Goal: Find specific page/section: Find specific page/section

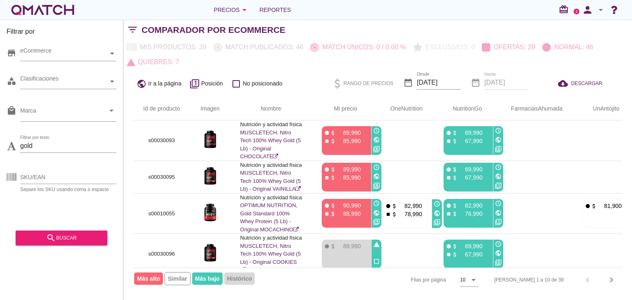
scroll to position [255, 0]
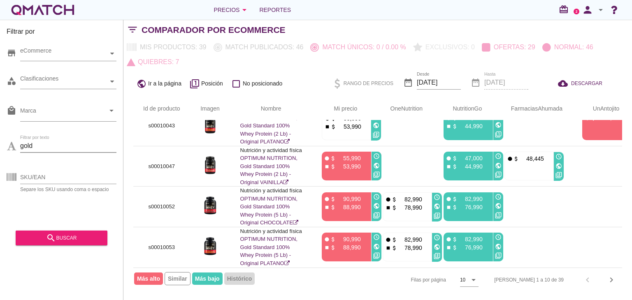
drag, startPoint x: 54, startPoint y: 146, endPoint x: -49, endPoint y: 134, distance: 103.6
click at [0, 134] on html "5 10 15 20 25 50 [DATE] 12:21:52 am [DATE] 12:18:35 am [DATE] 12:28:55 am [DATE…" at bounding box center [316, 150] width 632 height 300
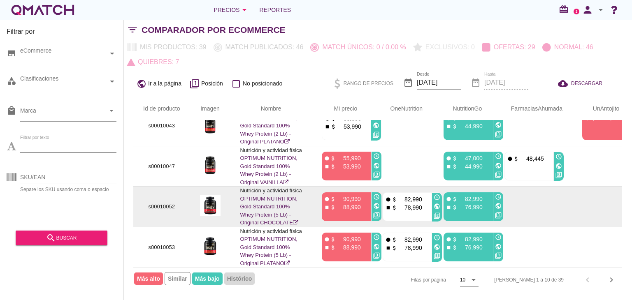
click at [140, 187] on td "s00010052" at bounding box center [161, 207] width 57 height 41
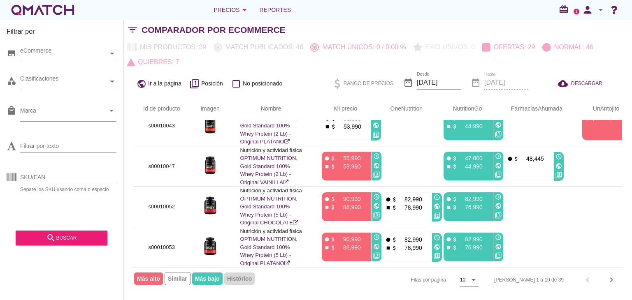
click at [44, 173] on input "SKU/EAN" at bounding box center [68, 177] width 96 height 13
type input "a"
paste input "01020002"
type input "s01020002"
click at [91, 240] on div "search buscar" at bounding box center [61, 238] width 79 height 10
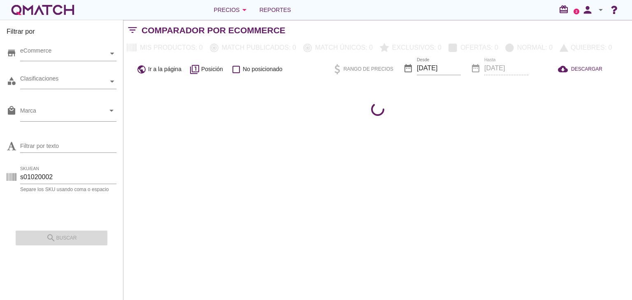
scroll to position [0, 0]
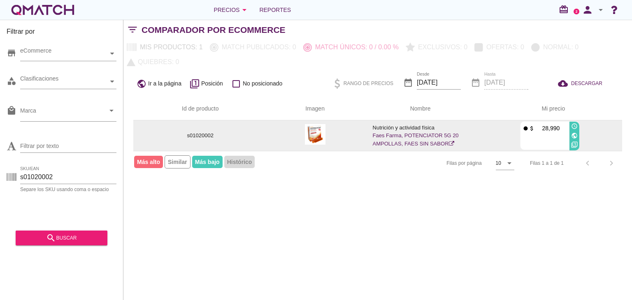
drag, startPoint x: 615, startPoint y: 143, endPoint x: 606, endPoint y: 144, distance: 9.1
click at [606, 144] on td "fiber_manual_record attach_money 28,990 access_time public filter_1" at bounding box center [550, 136] width 144 height 30
click at [607, 147] on h1 "fiber_manual_record attach_money 28,990 access_time public filter_1" at bounding box center [550, 135] width 124 height 29
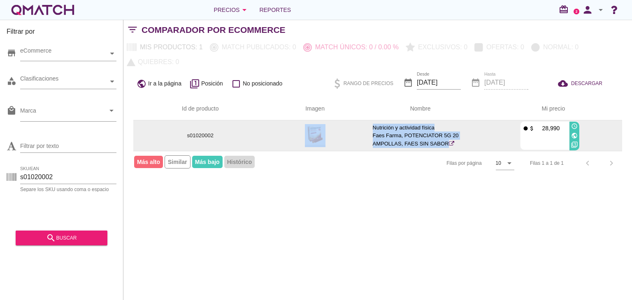
drag, startPoint x: 491, startPoint y: 135, endPoint x: 216, endPoint y: 135, distance: 274.9
click at [216, 135] on tr "s01020002 Nutrición y actividad física Faes Farma, POTENCIATOR 5G 20 AMPOLLAS, …" at bounding box center [377, 136] width 489 height 30
click at [289, 132] on td at bounding box center [315, 136] width 95 height 30
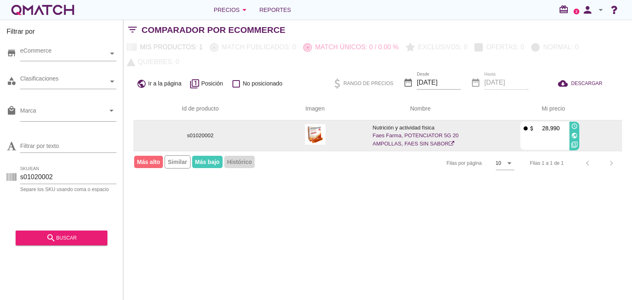
click at [289, 132] on td at bounding box center [315, 136] width 95 height 30
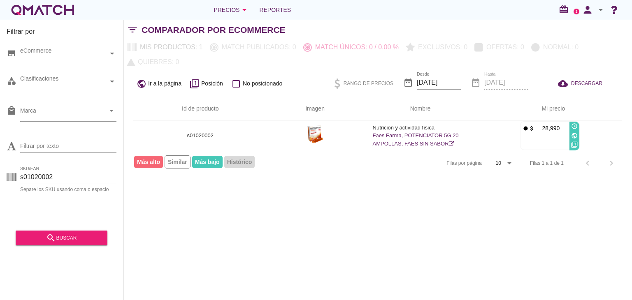
click at [622, 136] on div "Id de producto Imagen Nombre arrow_upward Mi precio s01020002 Nutrición y activ…" at bounding box center [377, 137] width 509 height 78
